Goal: Browse casually: Explore the website without a specific task or goal

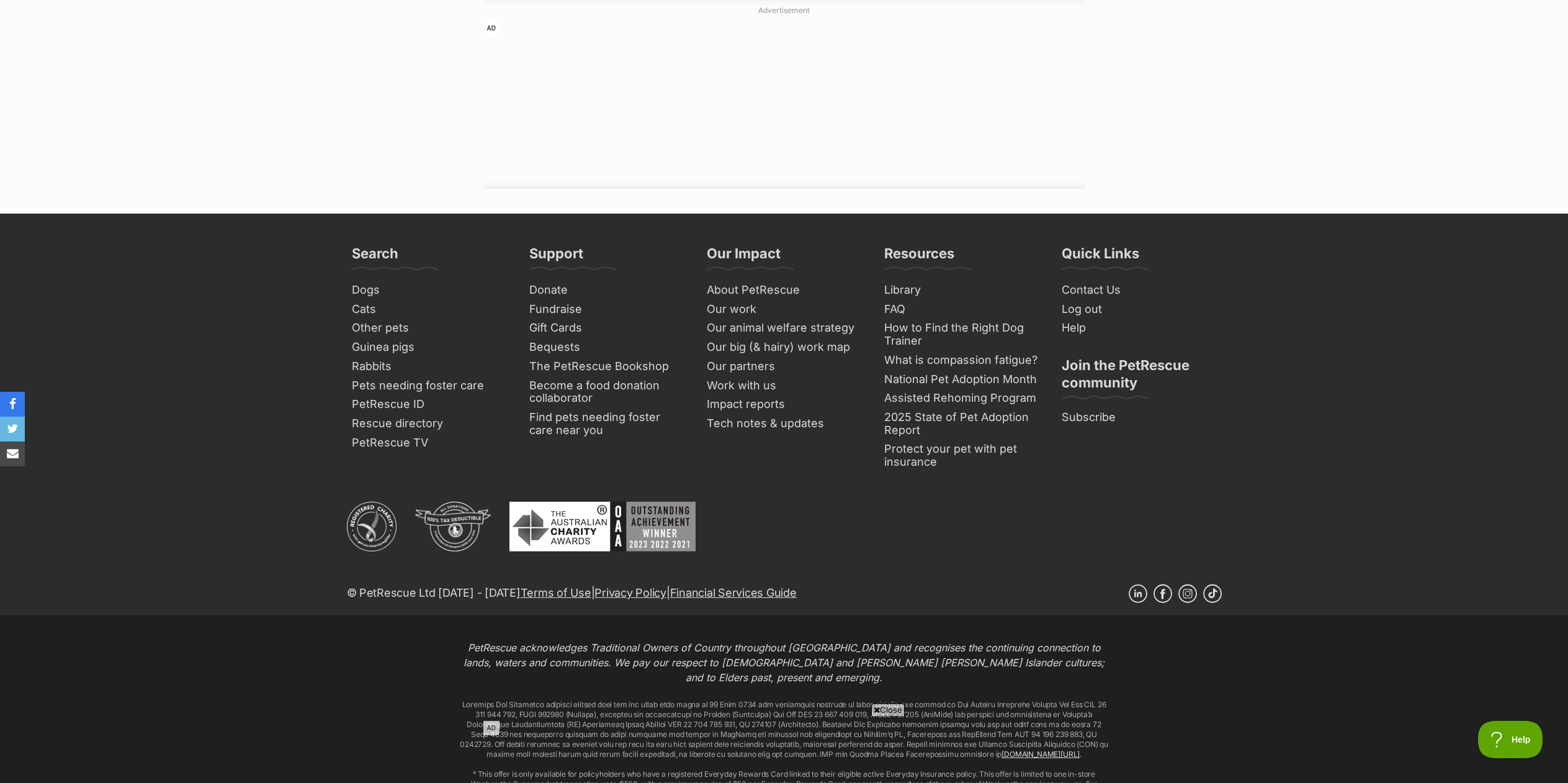
scroll to position [1688, 0]
